Goal: Information Seeking & Learning: Learn about a topic

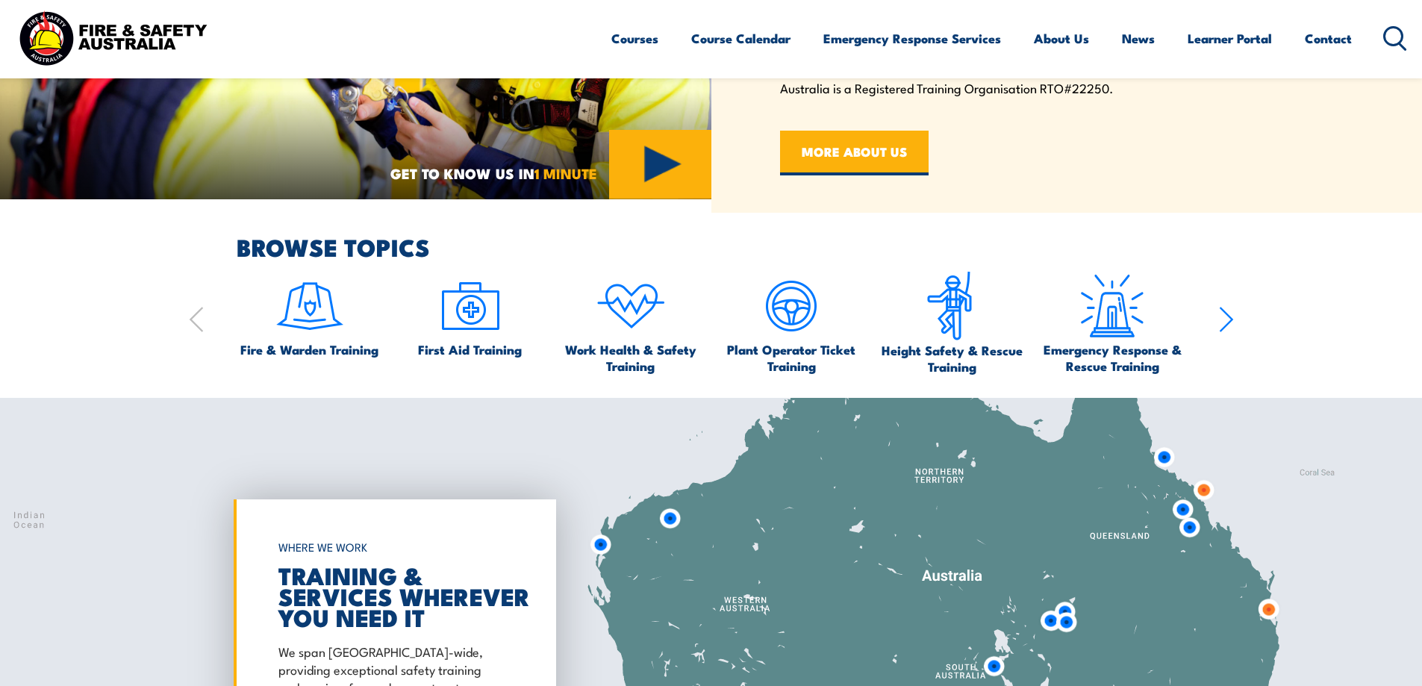
scroll to position [895, 0]
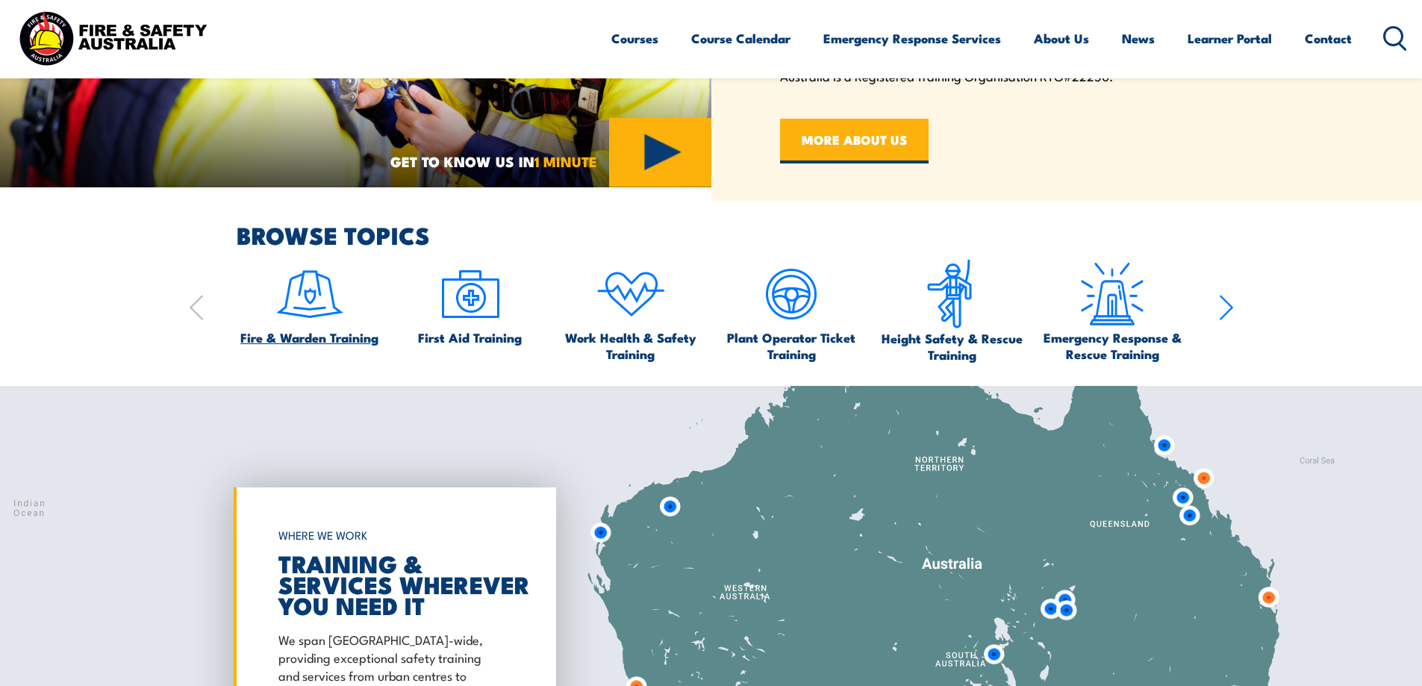
click at [313, 307] on img at bounding box center [310, 294] width 70 height 70
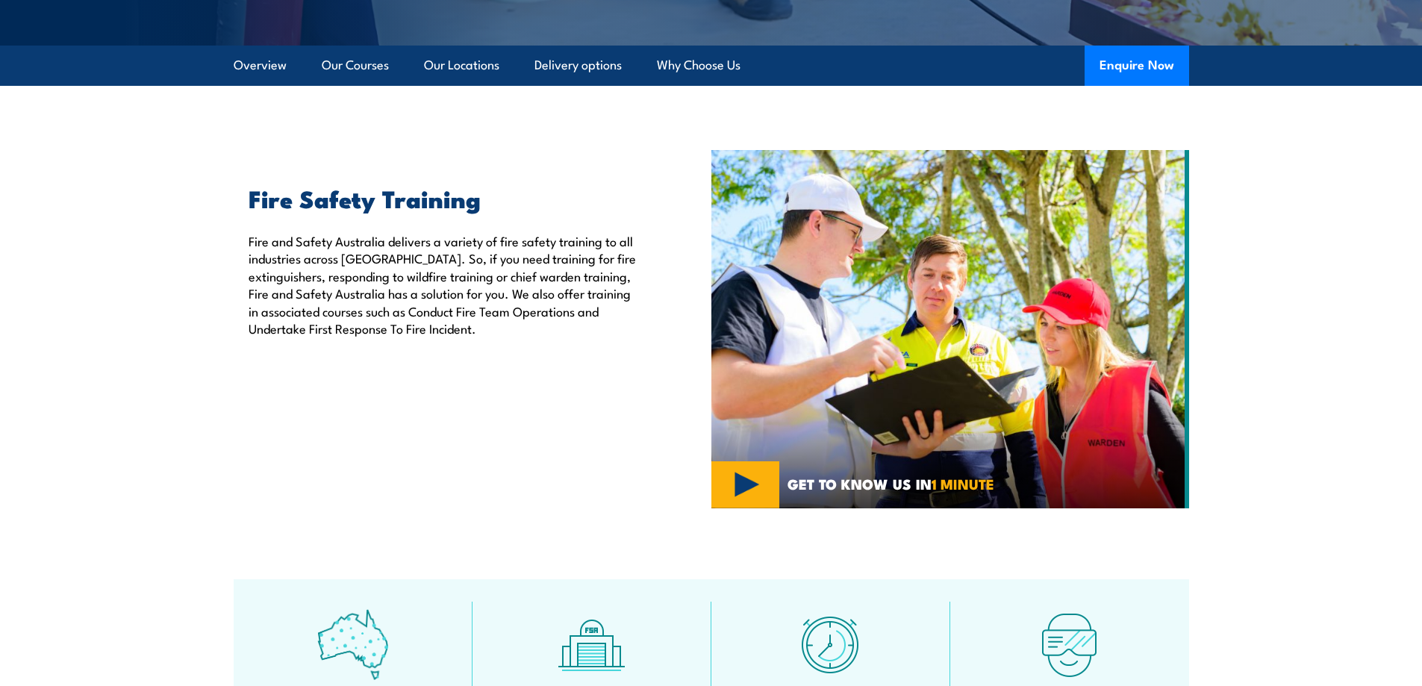
scroll to position [373, 0]
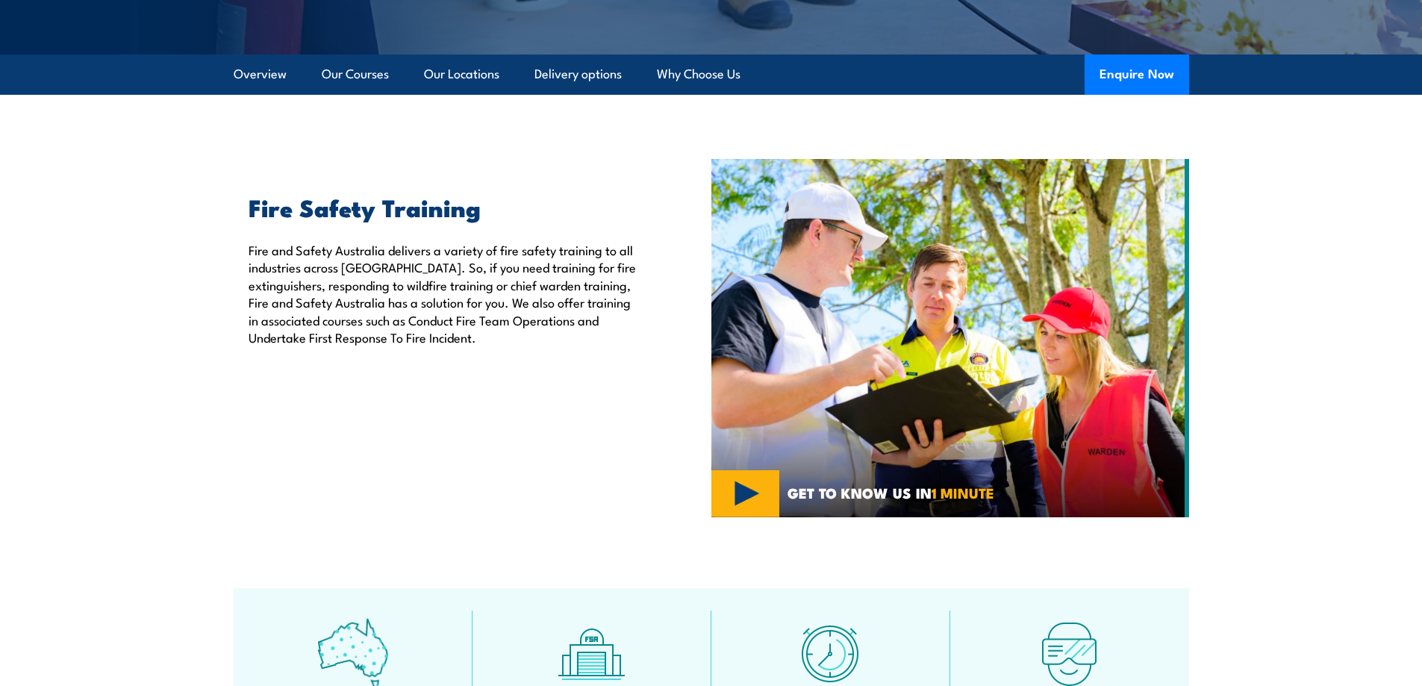
click at [745, 487] on img at bounding box center [950, 338] width 478 height 358
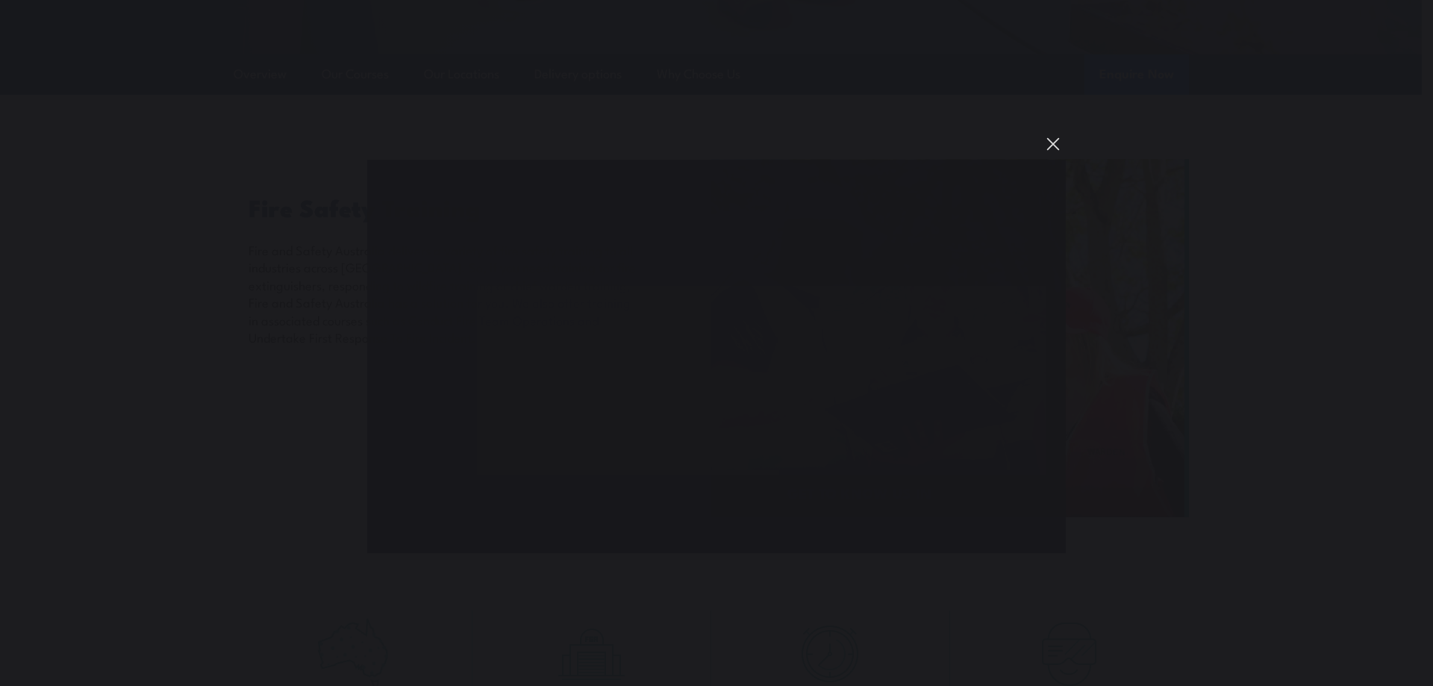
click at [1057, 146] on button "You can close this modal content with the ESC key" at bounding box center [1052, 143] width 25 height 25
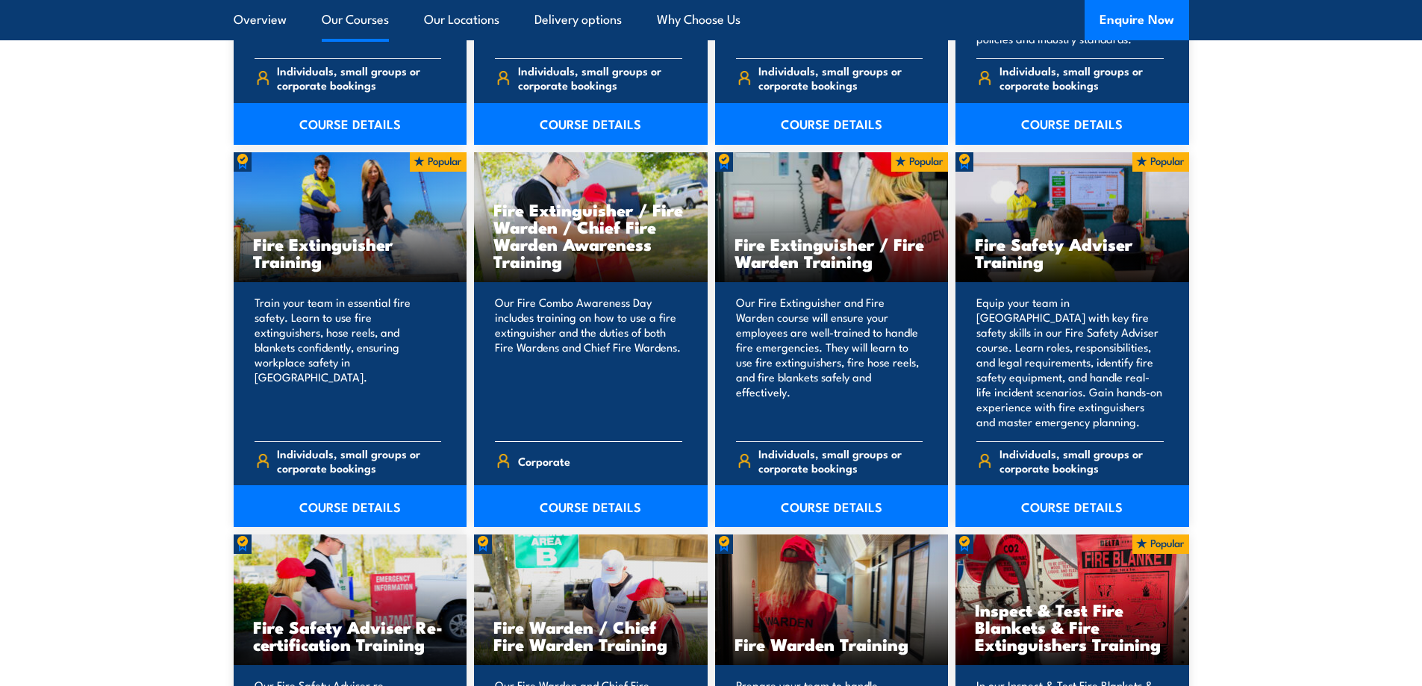
scroll to position [1567, 0]
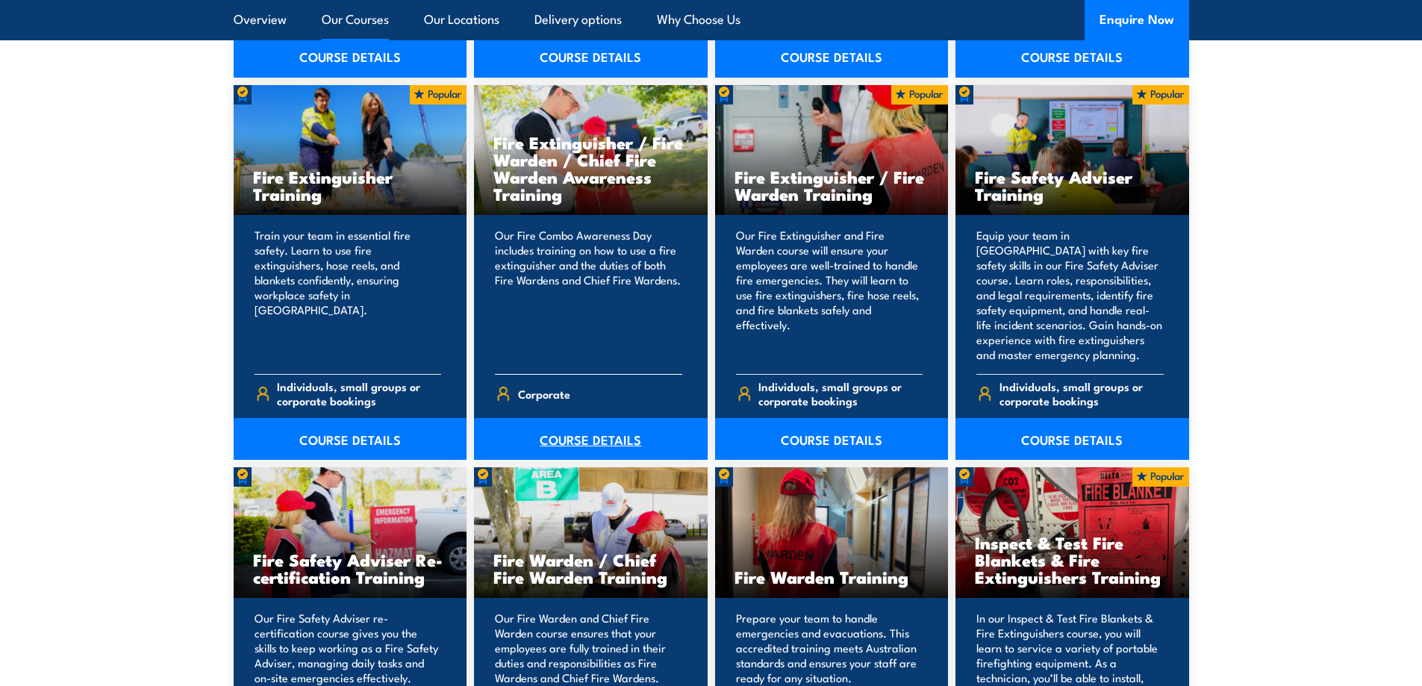
click at [588, 439] on link "COURSE DETAILS" at bounding box center [591, 439] width 234 height 42
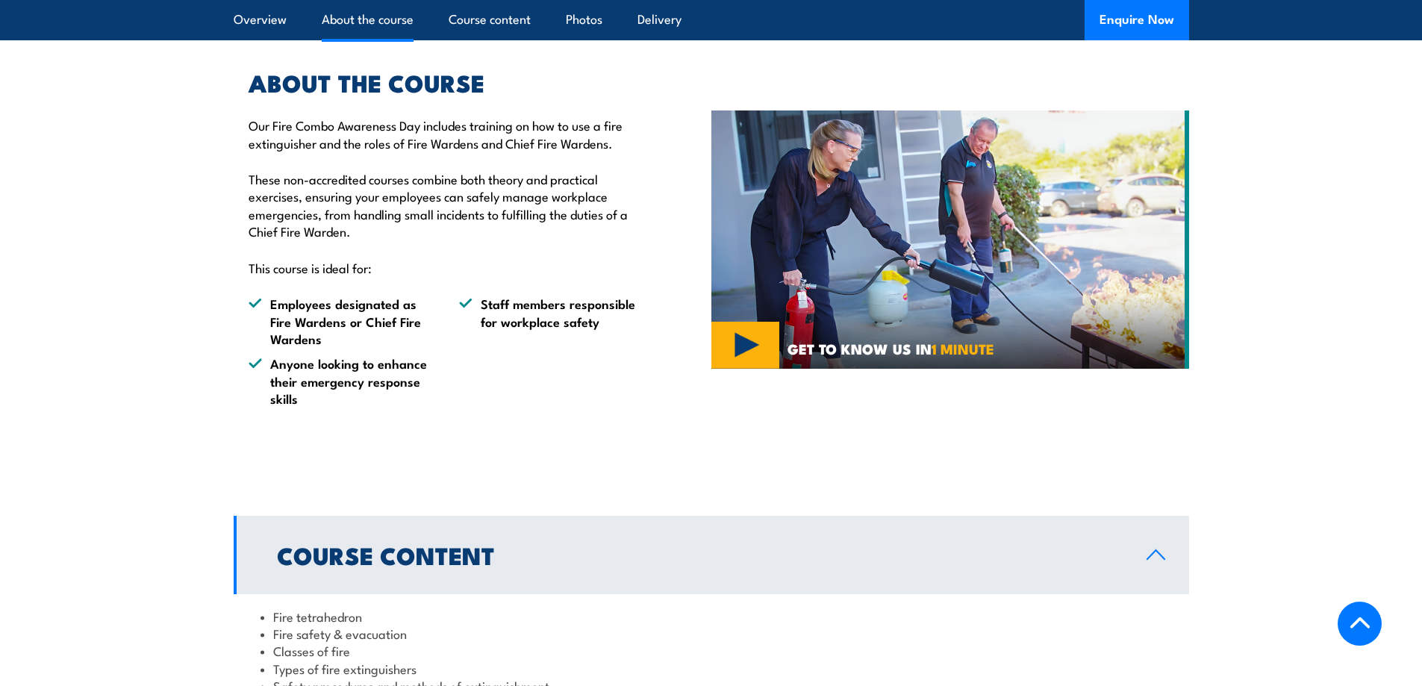
scroll to position [746, 0]
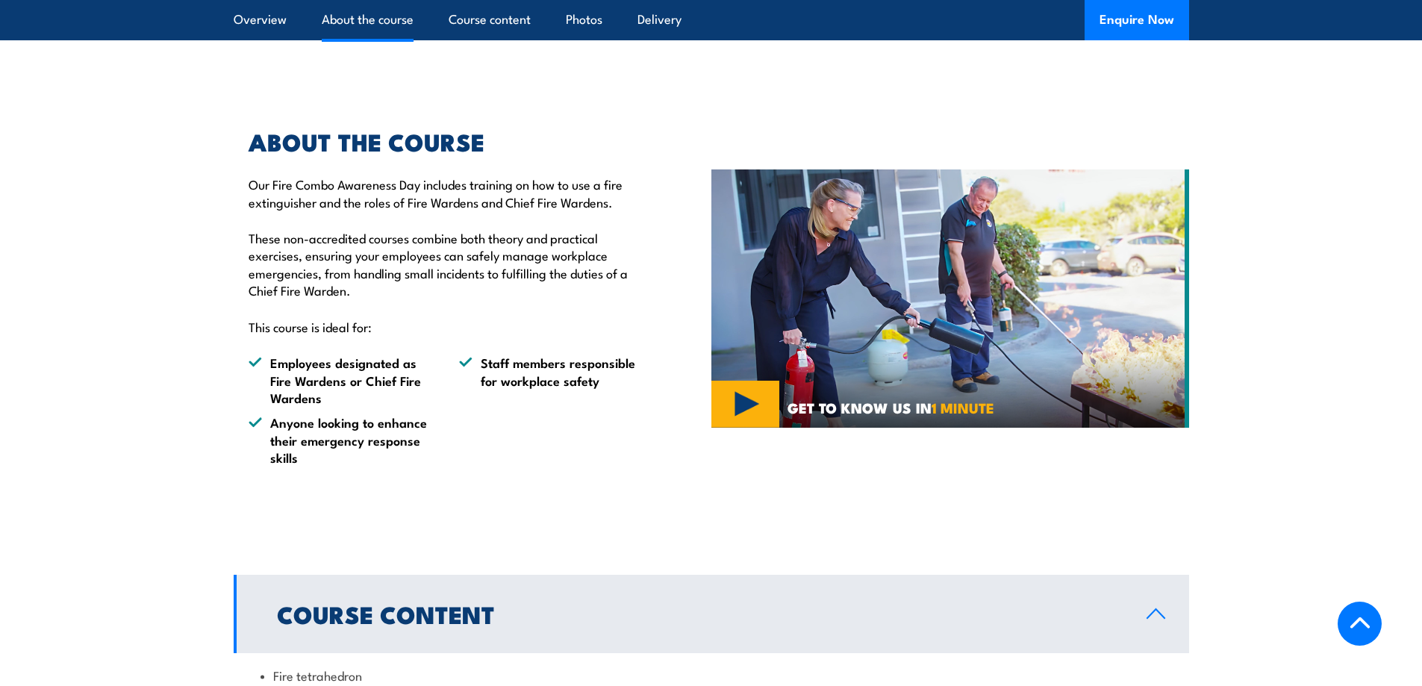
click at [733, 351] on img at bounding box center [950, 298] width 478 height 258
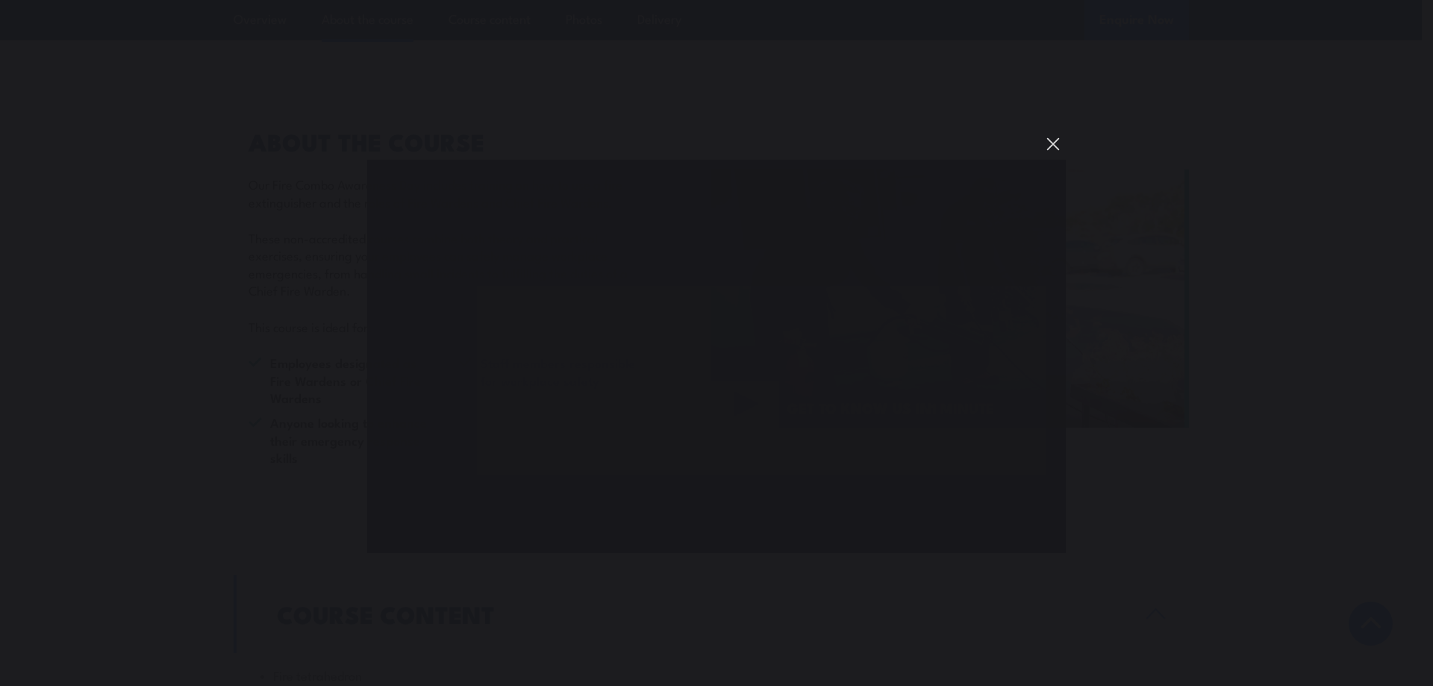
click at [1056, 145] on button "You can close this modal content with the ESC key" at bounding box center [1052, 143] width 25 height 25
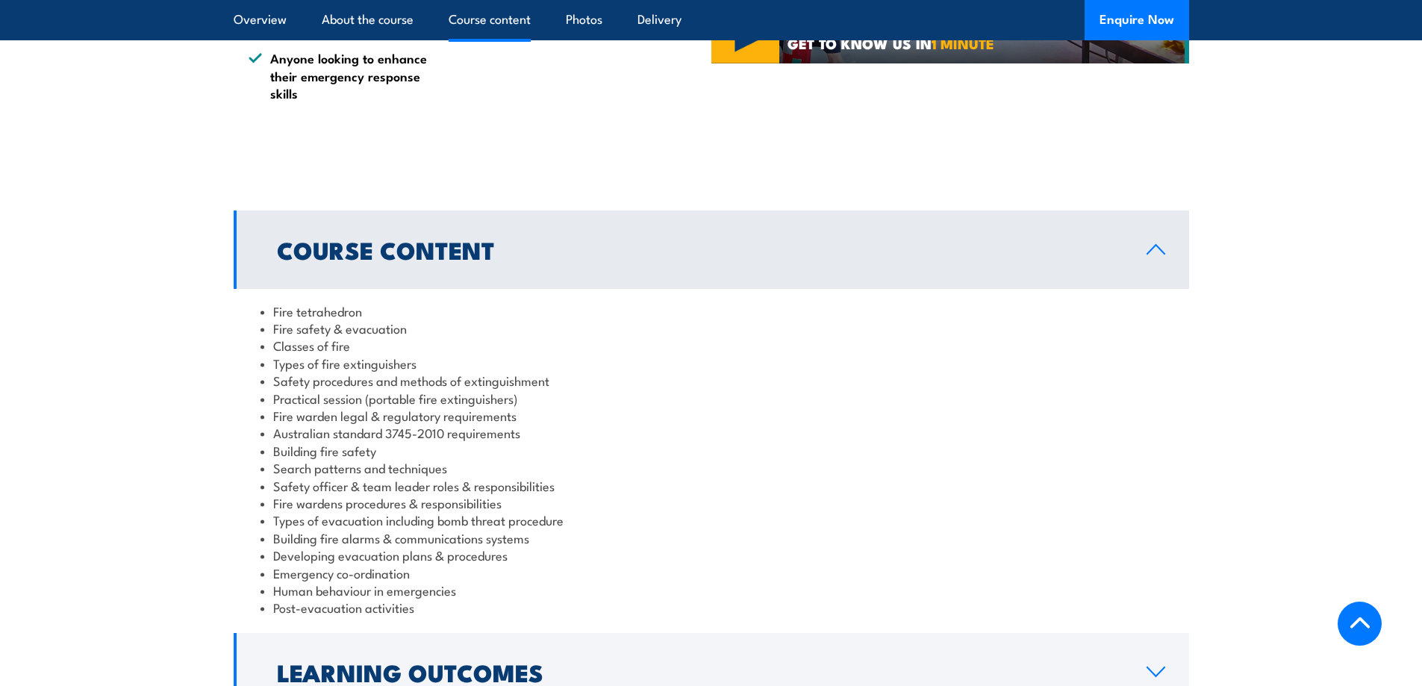
scroll to position [1343, 0]
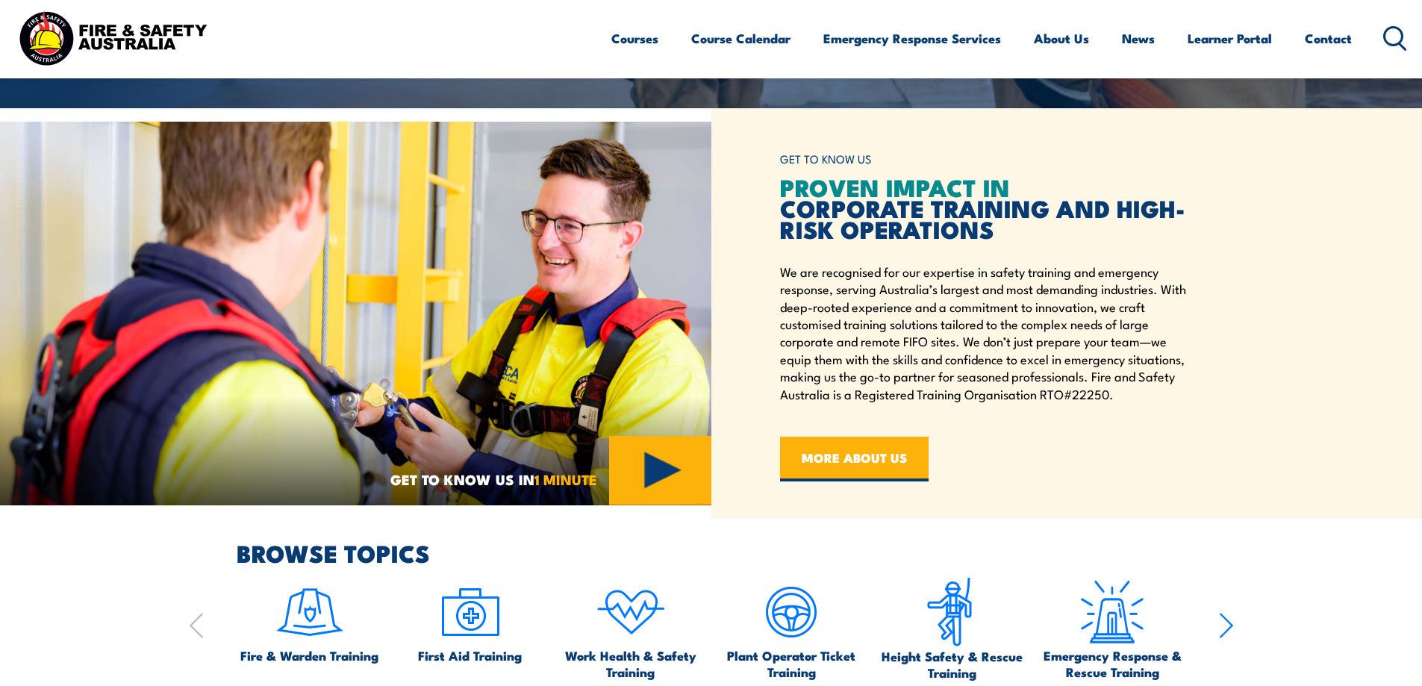
scroll to position [746, 0]
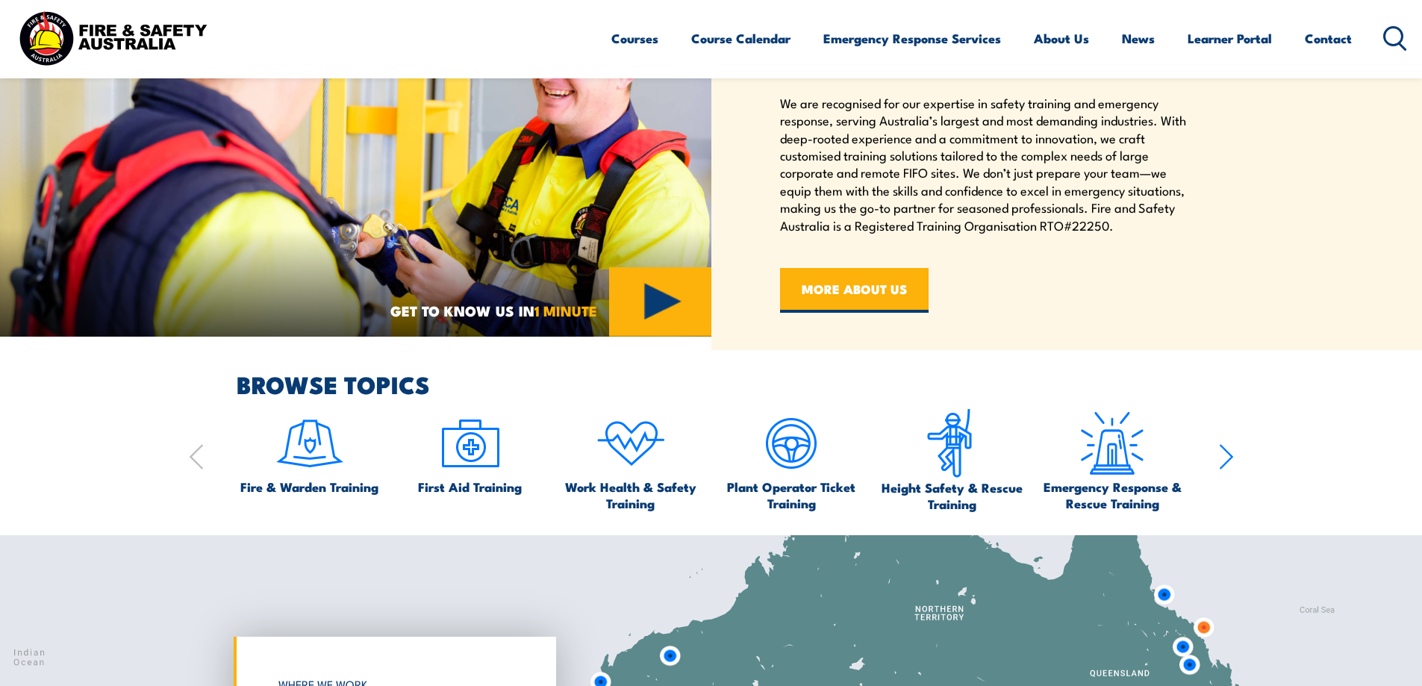
click at [1226, 457] on icon "button" at bounding box center [1226, 457] width 15 height 30
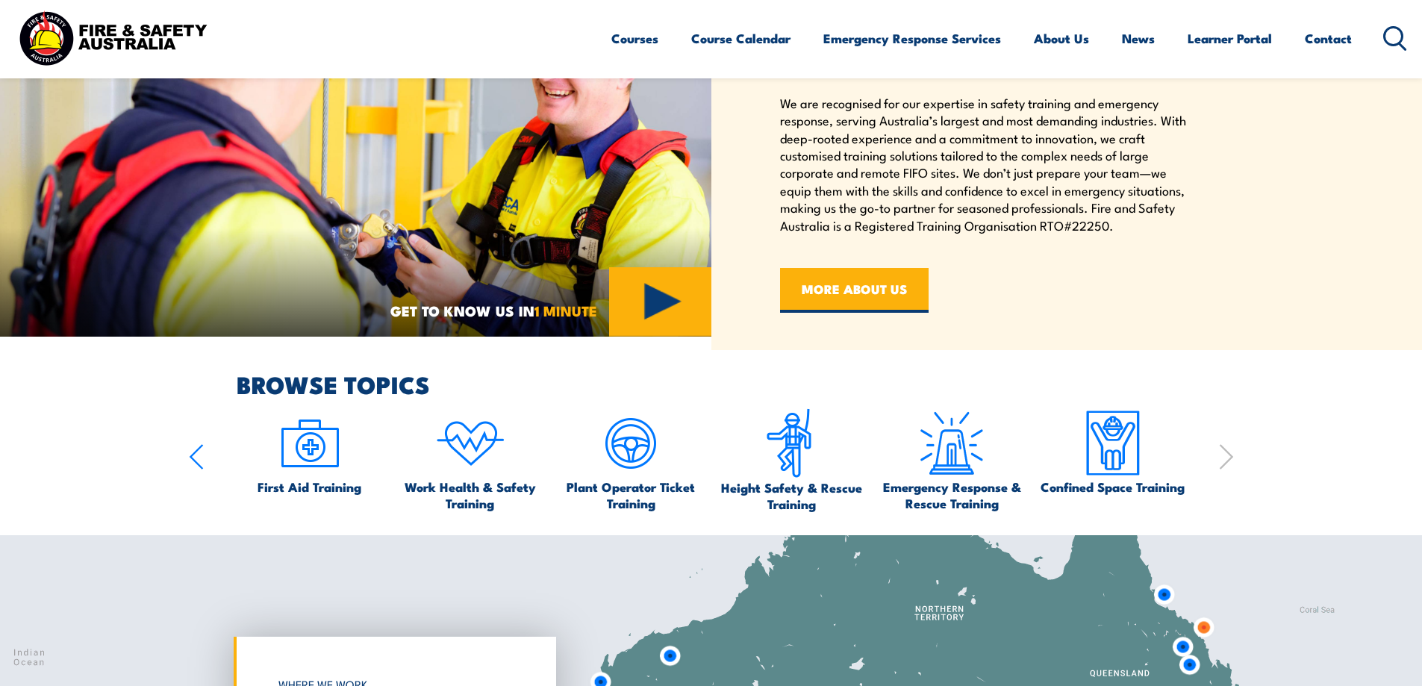
click at [1226, 457] on icon "button" at bounding box center [1226, 457] width 15 height 30
click at [198, 456] on icon "button" at bounding box center [196, 457] width 15 height 30
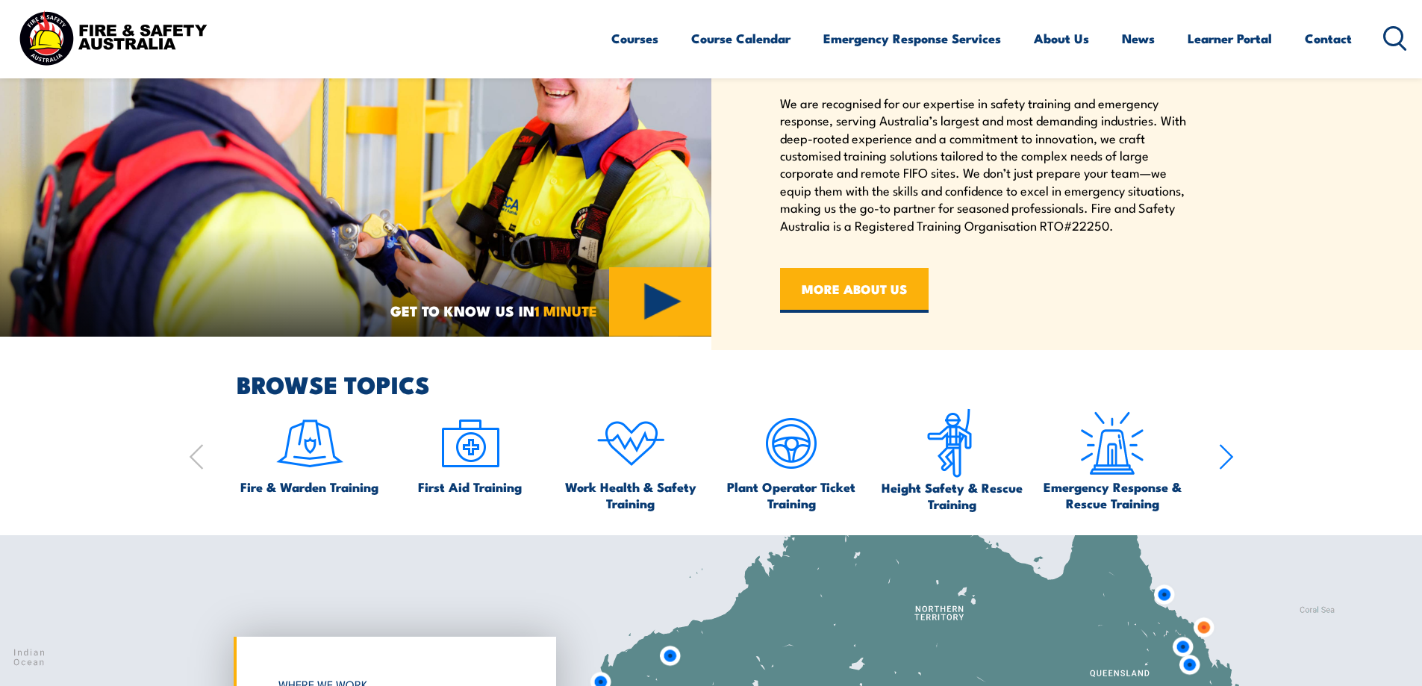
click at [198, 456] on icon "button" at bounding box center [196, 457] width 15 height 30
click at [306, 457] on img at bounding box center [310, 443] width 70 height 70
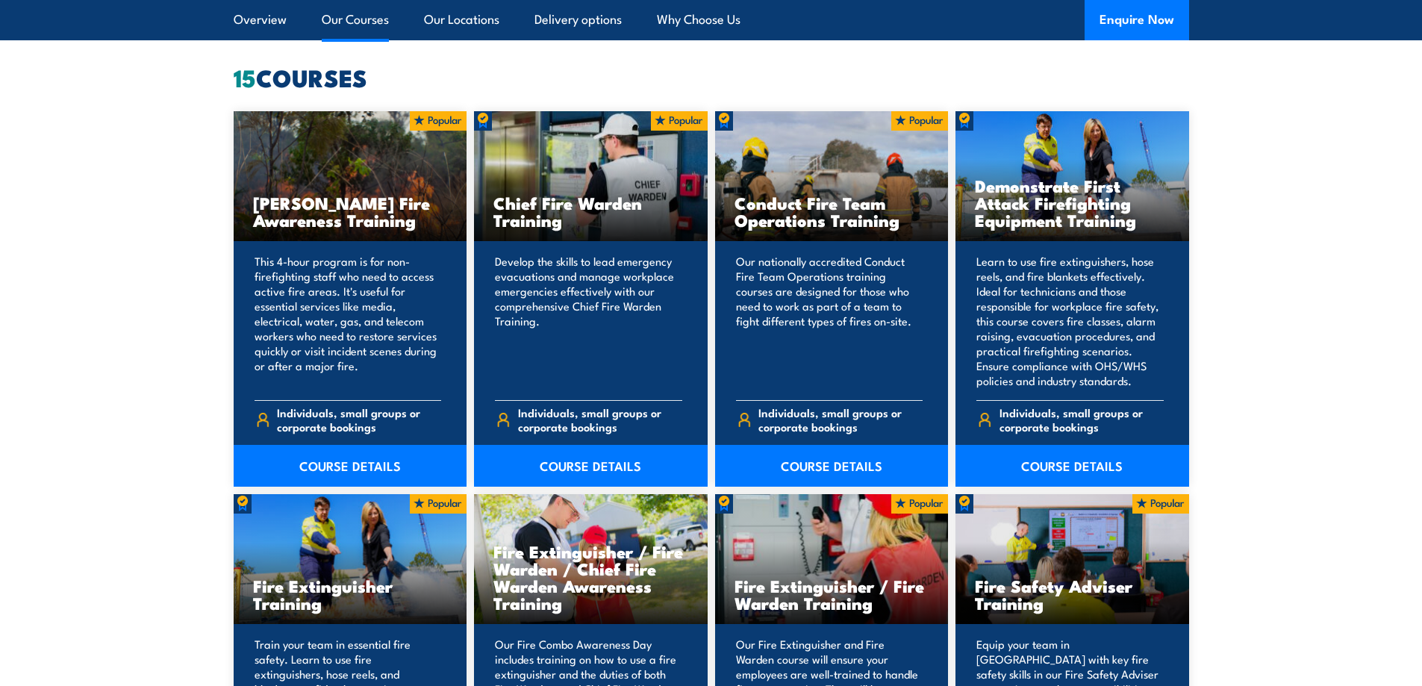
scroll to position [1194, 0]
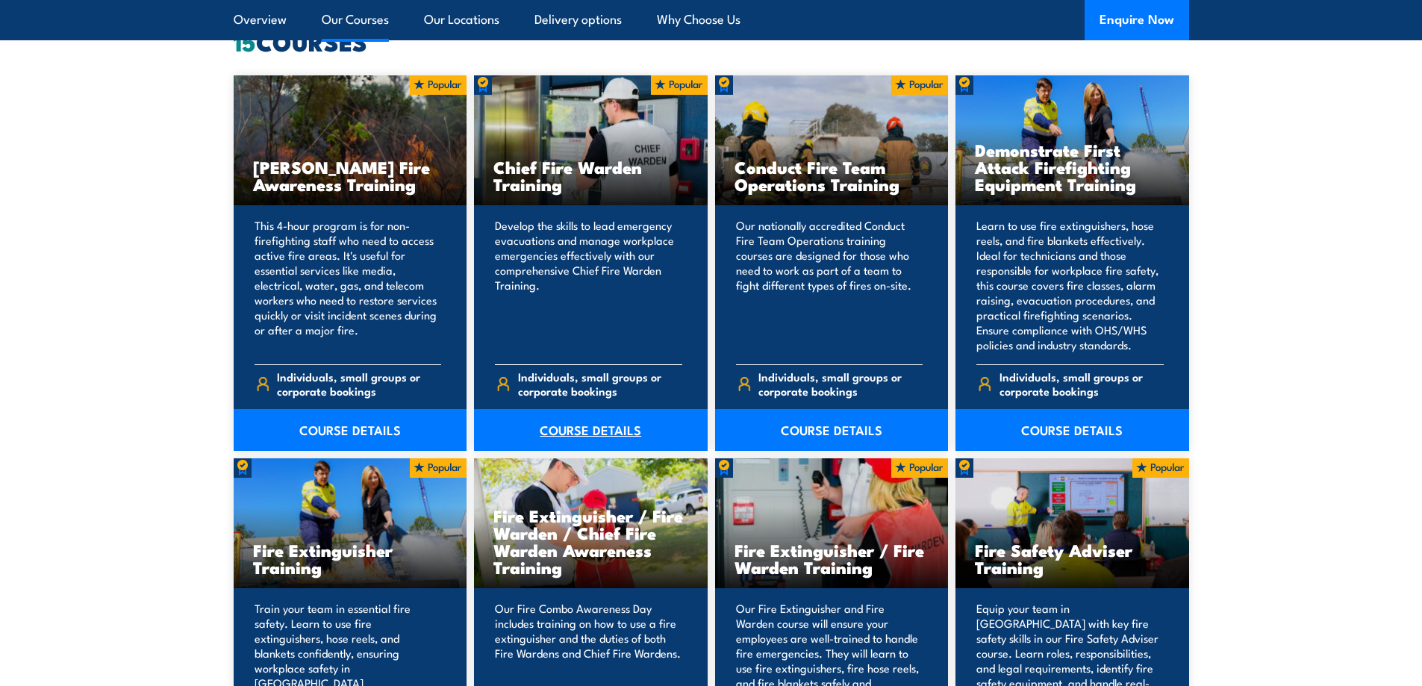
click at [572, 428] on link "COURSE DETAILS" at bounding box center [591, 430] width 234 height 42
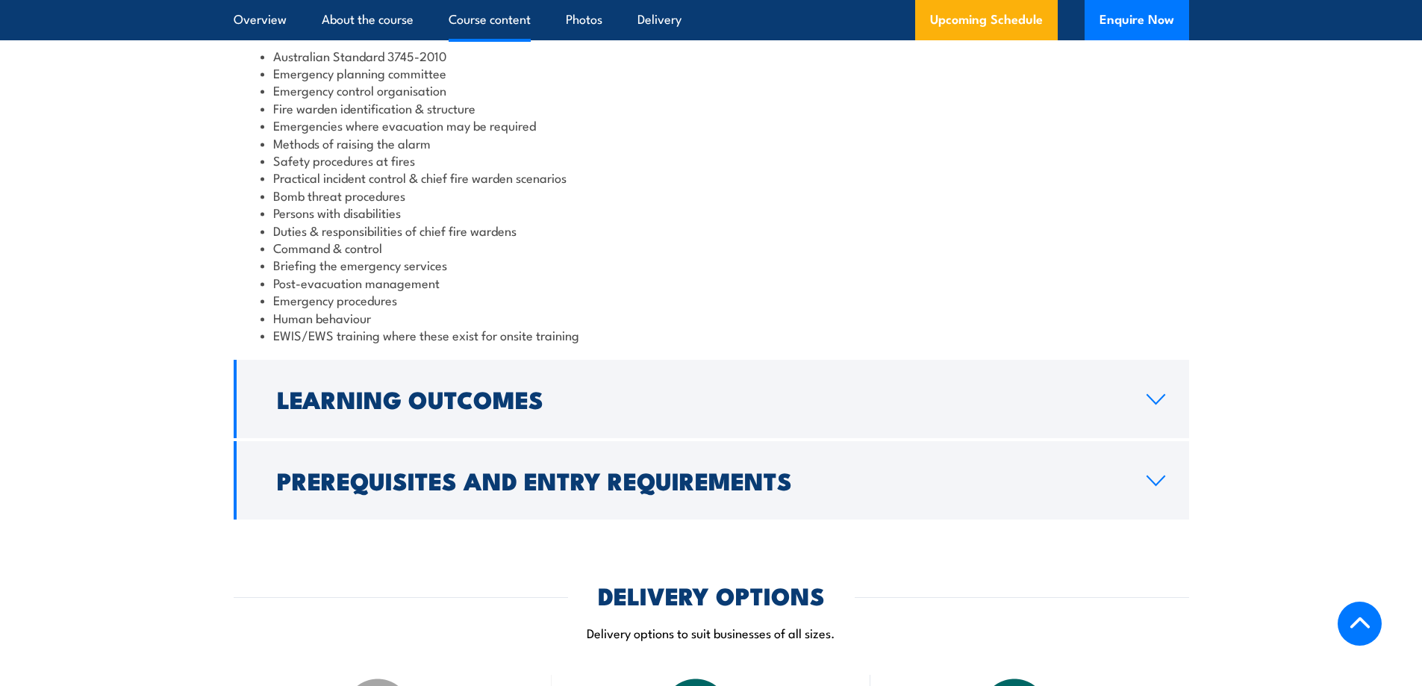
scroll to position [1567, 0]
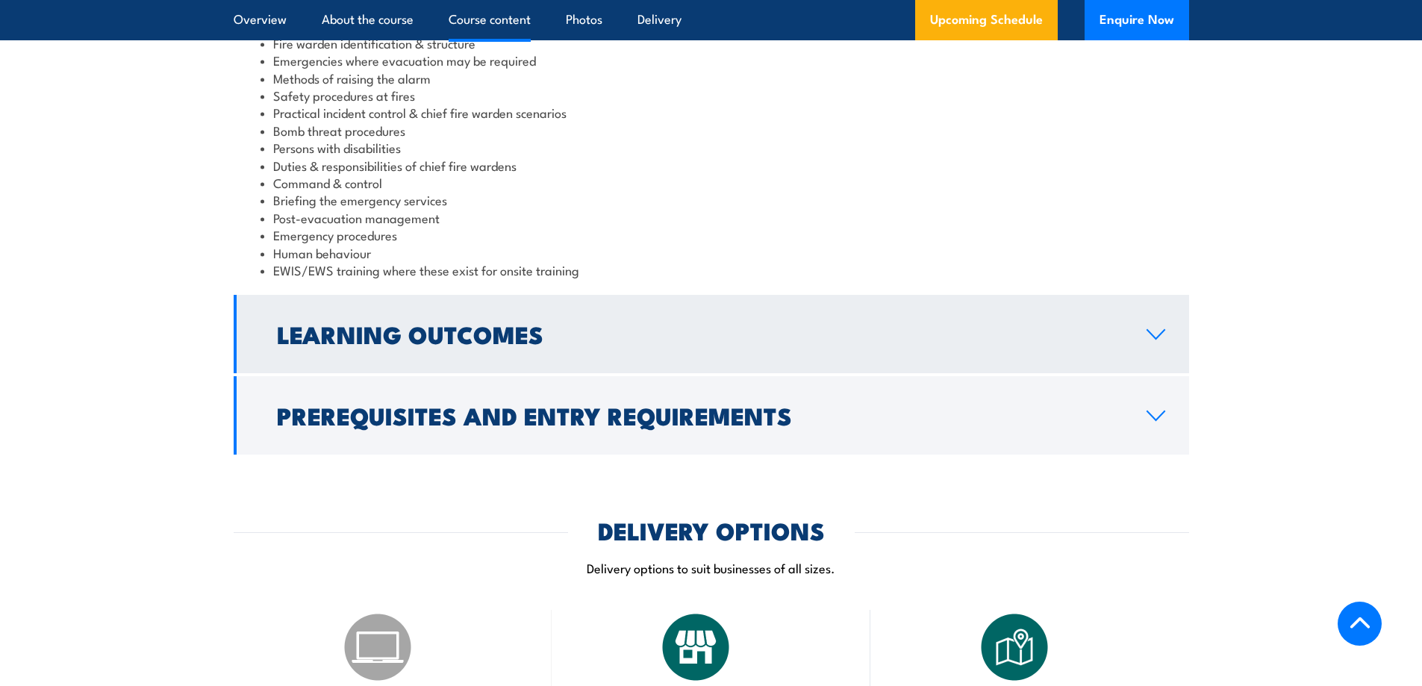
click at [1160, 330] on icon at bounding box center [1155, 334] width 20 height 12
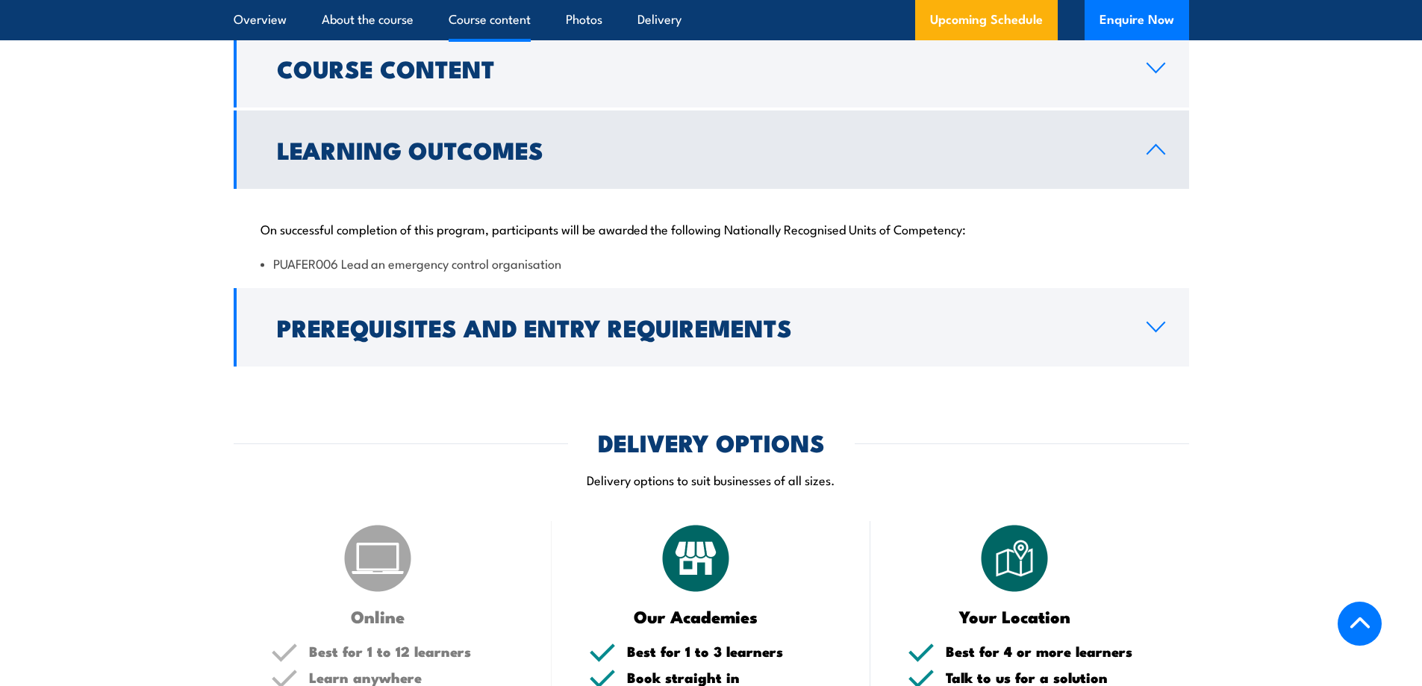
scroll to position [1391, 0]
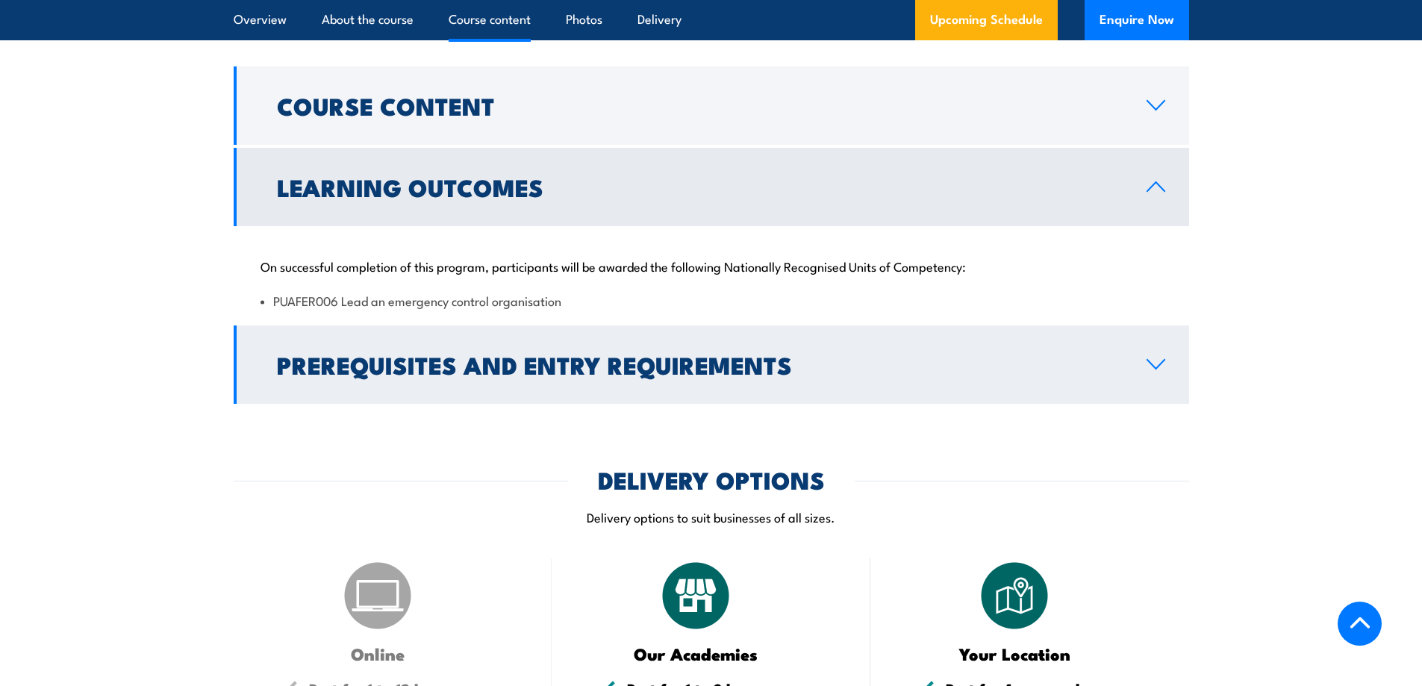
click at [1154, 364] on icon at bounding box center [1155, 364] width 20 height 12
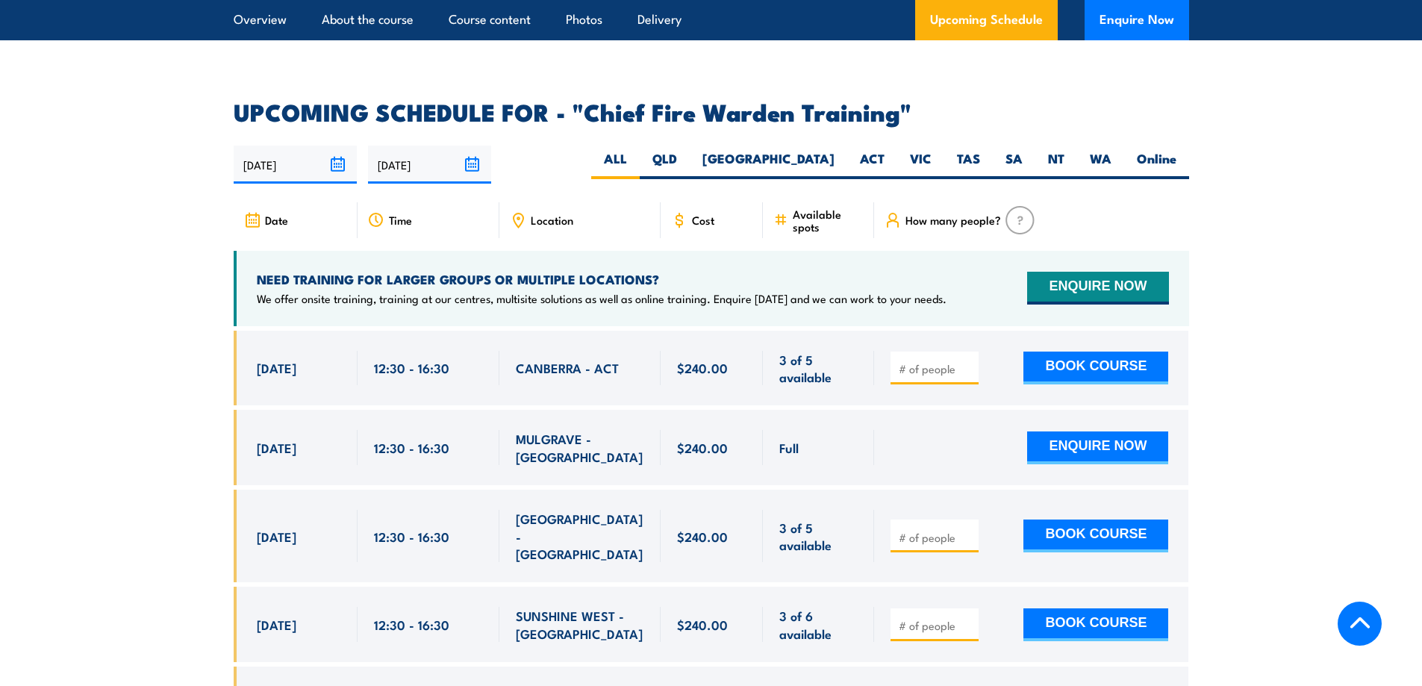
scroll to position [2510, 0]
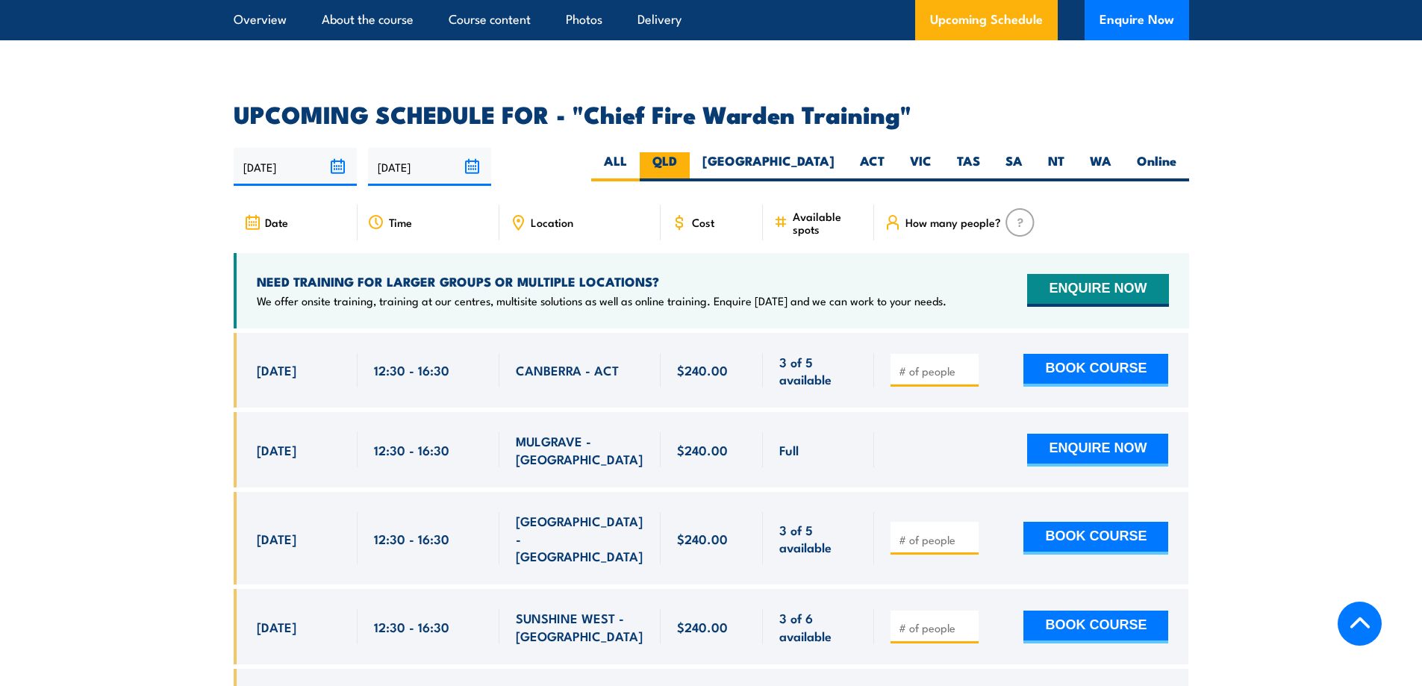
click at [690, 152] on label "QLD" at bounding box center [665, 166] width 50 height 29
click at [687, 152] on input "QLD" at bounding box center [682, 157] width 10 height 10
radio input "true"
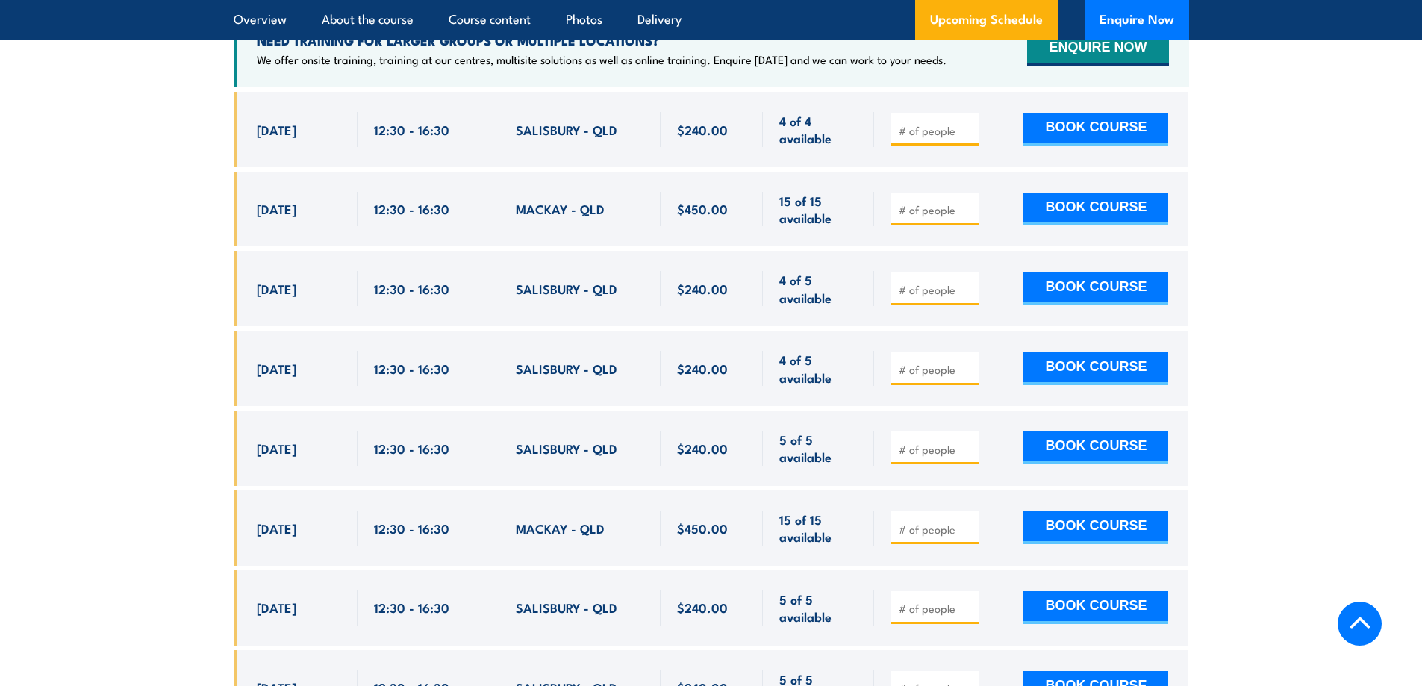
scroll to position [2811, 0]
